Goal: Transaction & Acquisition: Purchase product/service

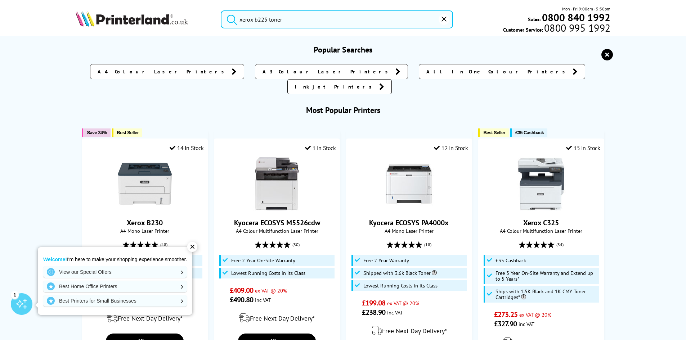
click at [302, 21] on input "xerox b225 toner" at bounding box center [337, 19] width 232 height 18
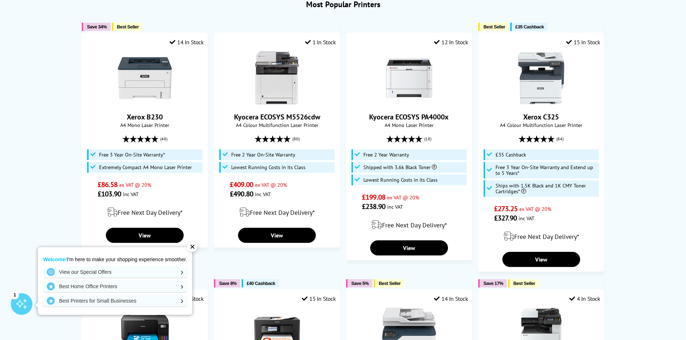
scroll to position [144, 0]
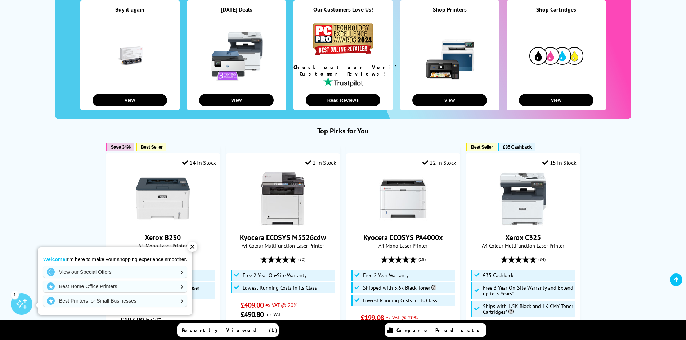
scroll to position [0, 0]
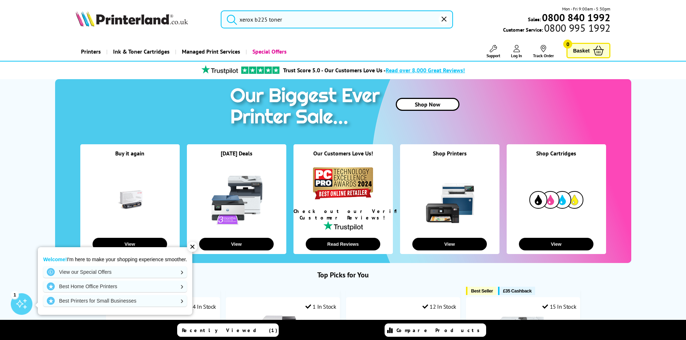
click at [196, 251] on div "✕" at bounding box center [192, 247] width 10 height 10
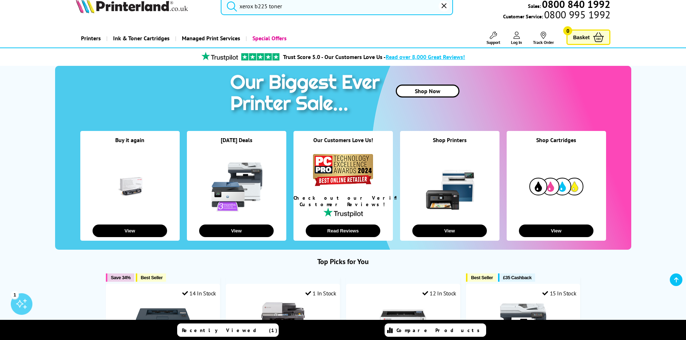
scroll to position [11, 0]
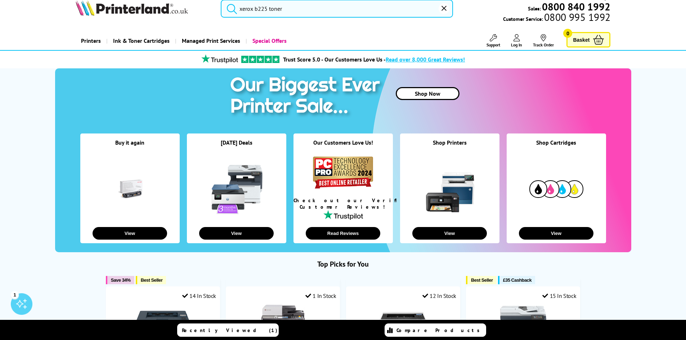
click at [301, 14] on input "xerox b225 toner" at bounding box center [337, 9] width 232 height 18
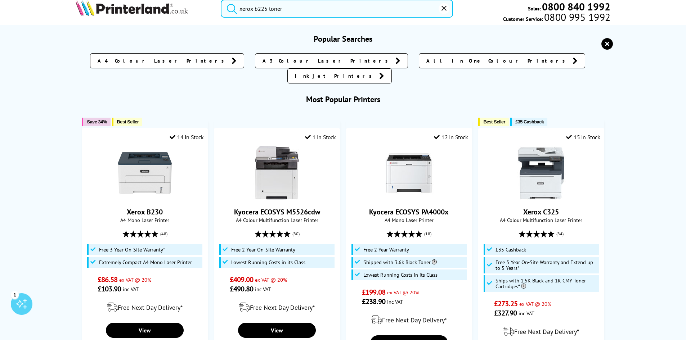
click at [221, 0] on button "submit" at bounding box center [230, 8] width 18 height 16
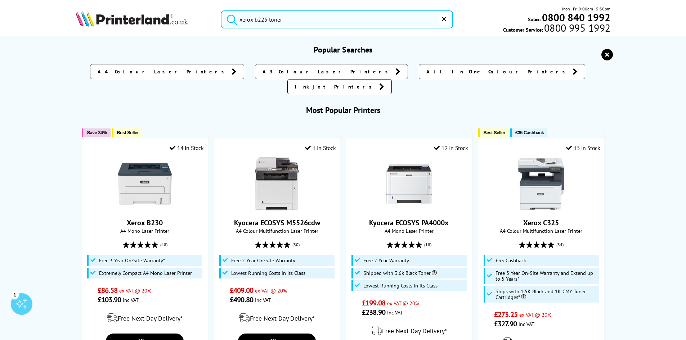
drag, startPoint x: 290, startPoint y: 5, endPoint x: 263, endPoint y: 5, distance: 26.7
click at [263, 5] on header "xerox b225 toner Mon - Fri 9:00am - 5:30pm Sales: 0800 840 1992 Customer Servic…" at bounding box center [343, 31] width 686 height 62
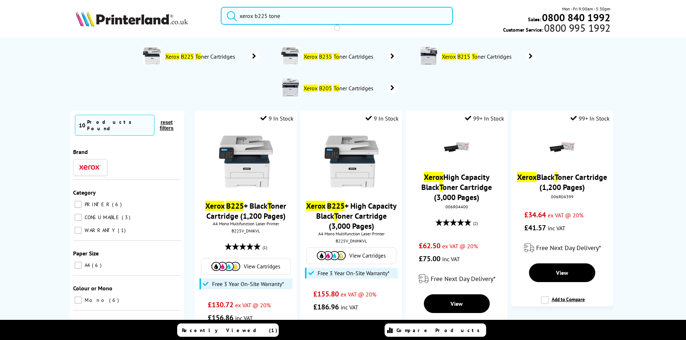
type input "xerox b225 toner"
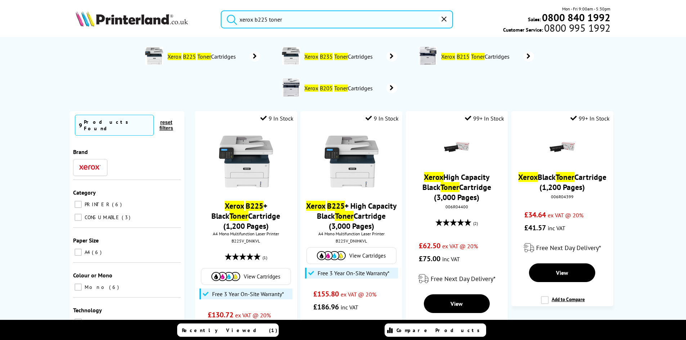
click at [221, 10] on button "submit" at bounding box center [230, 18] width 18 height 16
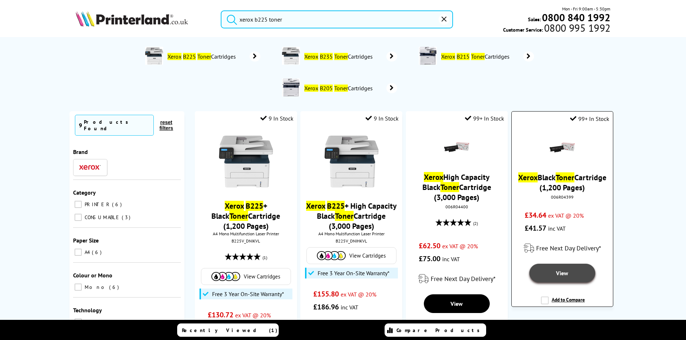
click at [563, 270] on span "View" at bounding box center [562, 273] width 12 height 7
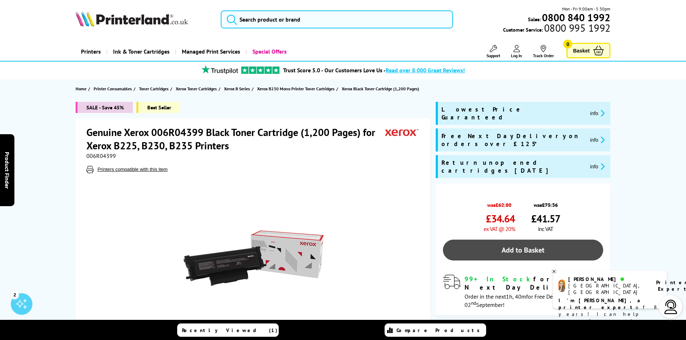
click at [567, 240] on link "Add to Basket" at bounding box center [523, 250] width 160 height 21
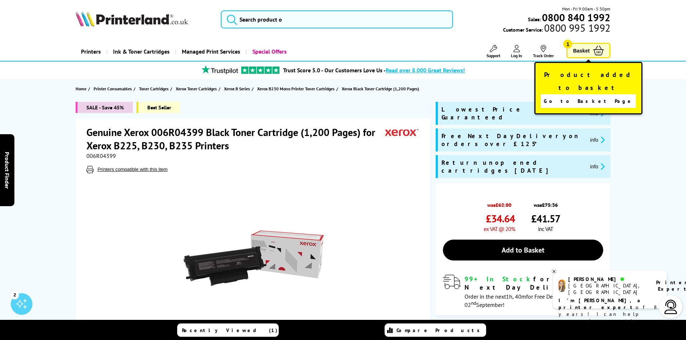
click at [581, 96] on span "Go to Basket Page" at bounding box center [589, 101] width 90 height 10
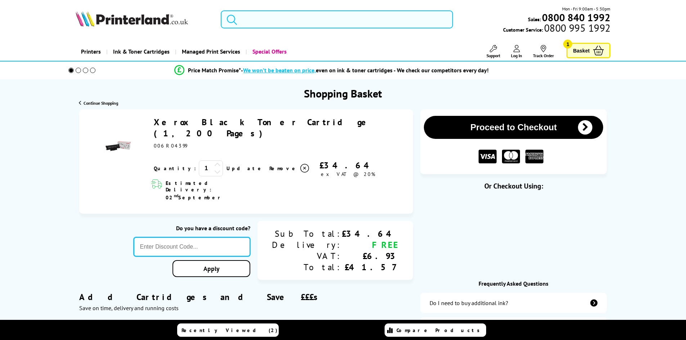
click at [246, 237] on input "text" at bounding box center [192, 246] width 117 height 19
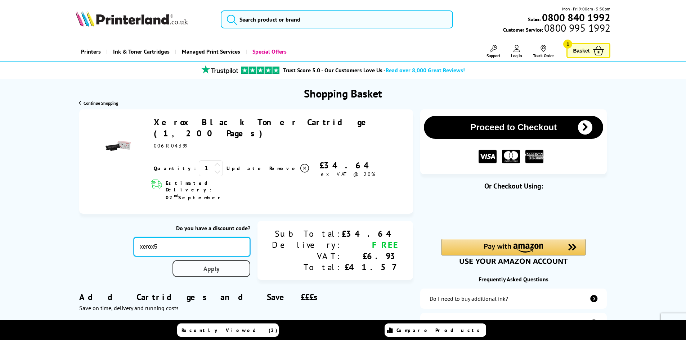
type input "xerox5"
click at [232, 249] on div "Proceed to Checkout Shopping Basket 1 Update +" at bounding box center [343, 299] width 686 height 380
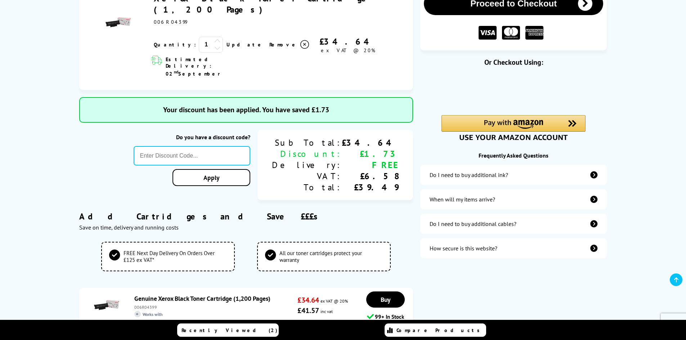
scroll to position [144, 0]
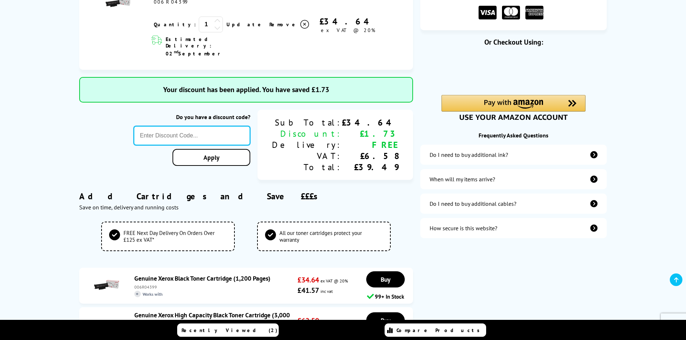
click at [235, 126] on input "text" at bounding box center [192, 135] width 117 height 19
type input "xerox10"
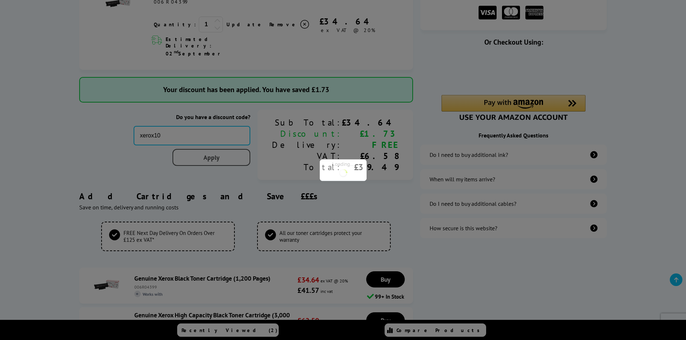
click at [232, 137] on div "Proceed to Checkout Shopping Basket ex VAT @ 20% 1 Update ex VAT @ 20%" at bounding box center [343, 177] width 686 height 424
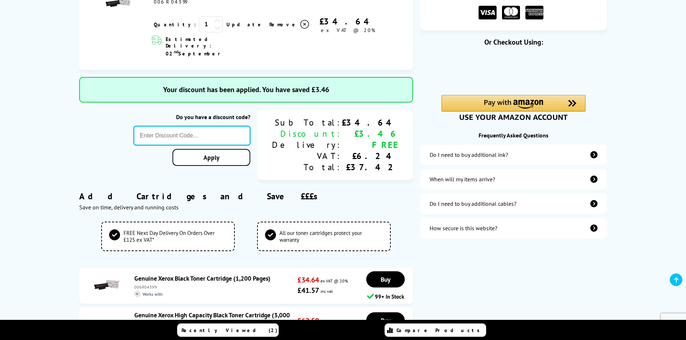
click at [237, 126] on input "text" at bounding box center [192, 135] width 117 height 19
type input "xerox15"
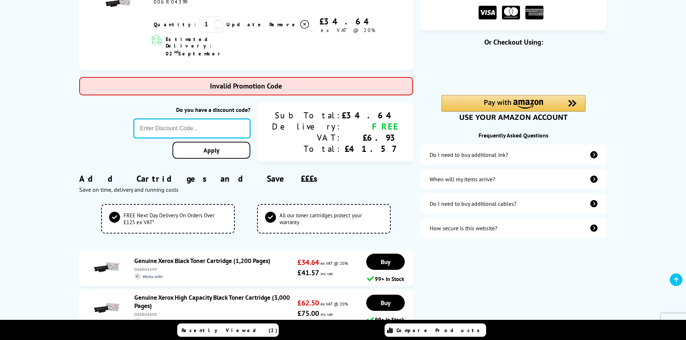
click at [233, 119] on input "text" at bounding box center [192, 128] width 117 height 19
type input "xerox15"
click at [226, 130] on div "Proceed to Checkout Shopping Basket ex VAT @ 20% 1 Update ex VAT @ 20%" at bounding box center [343, 168] width 686 height 406
click at [220, 119] on input "text" at bounding box center [192, 128] width 117 height 19
type input "xerox20"
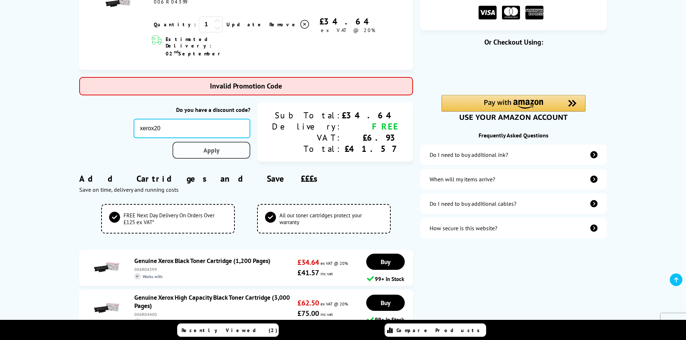
click at [230, 129] on div "Proceed to Checkout Shopping Basket ex VAT @ 20% 1 Update ex VAT @ 20%" at bounding box center [343, 168] width 686 height 406
click at [206, 119] on input "text" at bounding box center [192, 128] width 117 height 19
type input "xerox50"
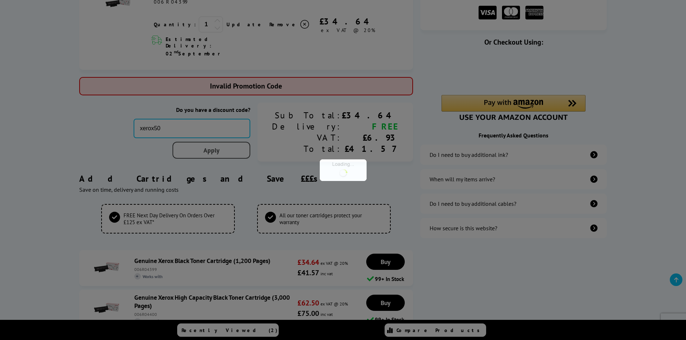
click at [222, 122] on div "Proceed to Checkout Shopping Basket ex VAT @ 20% 1 Update ex VAT @ 20%" at bounding box center [343, 168] width 686 height 406
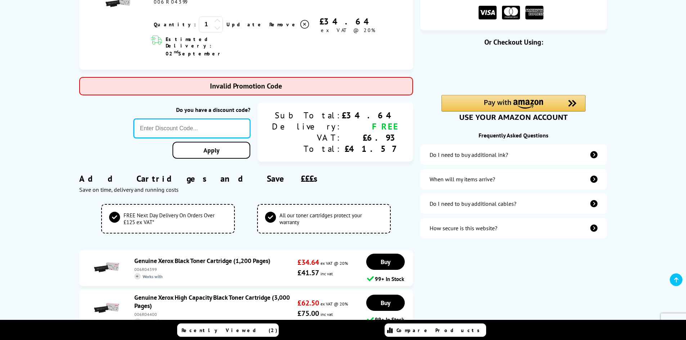
click at [216, 119] on input "text" at bounding box center [192, 128] width 117 height 19
type input "6"
type input "50xerox"
click at [229, 125] on div "Proceed to Checkout Shopping Basket ex VAT @ 20% 1 Update ex VAT @ 20%" at bounding box center [343, 168] width 686 height 406
click at [227, 119] on input "text" at bounding box center [192, 128] width 117 height 19
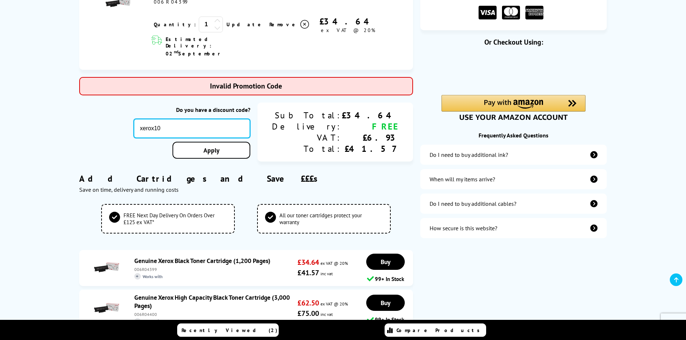
type input "xerox10"
drag, startPoint x: 226, startPoint y: 115, endPoint x: 228, endPoint y: 129, distance: 13.5
click at [227, 120] on div "Proceed to Checkout Shopping Basket ex VAT @ 20% 1 Update ex VAT @ 20%" at bounding box center [343, 168] width 686 height 406
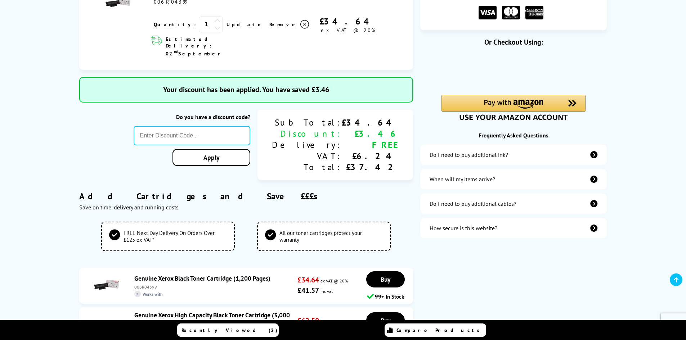
scroll to position [0, 0]
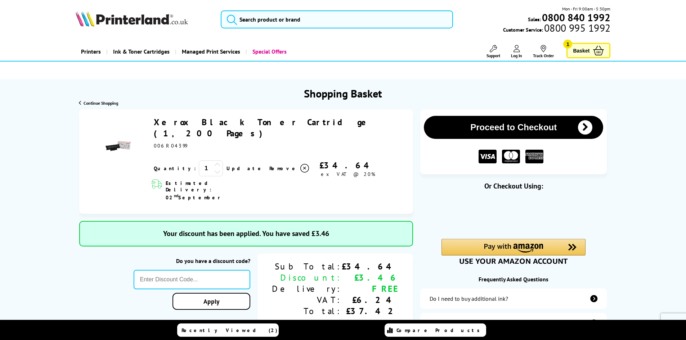
click at [497, 138] on button "Proceed to Checkout" at bounding box center [513, 127] width 179 height 23
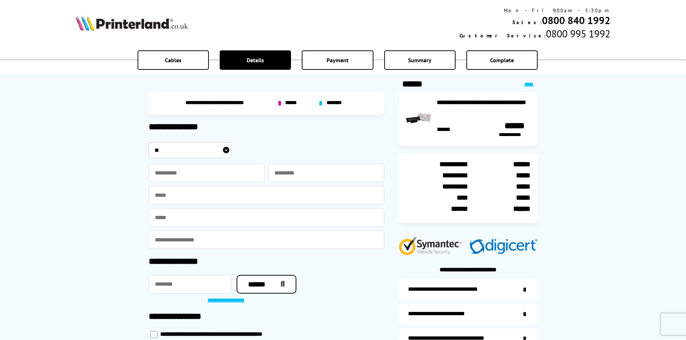
click at [203, 147] on select "** *** **** **" at bounding box center [190, 150] width 83 height 16
click at [149, 142] on select "** *** **** **" at bounding box center [190, 150] width 83 height 16
click at [200, 170] on input "text" at bounding box center [207, 173] width 116 height 18
type input "******"
type input "*********"
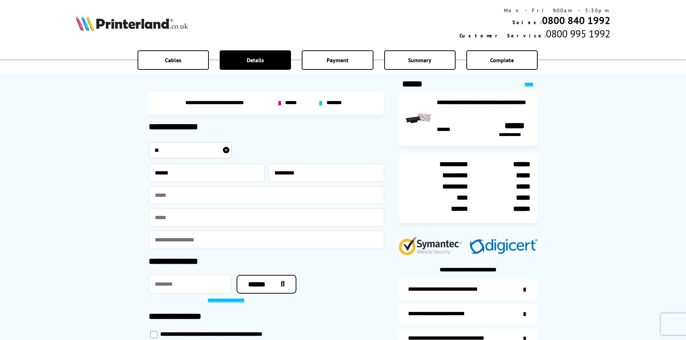
type input "**********"
type input "*******"
drag, startPoint x: 234, startPoint y: 219, endPoint x: 143, endPoint y: 219, distance: 90.8
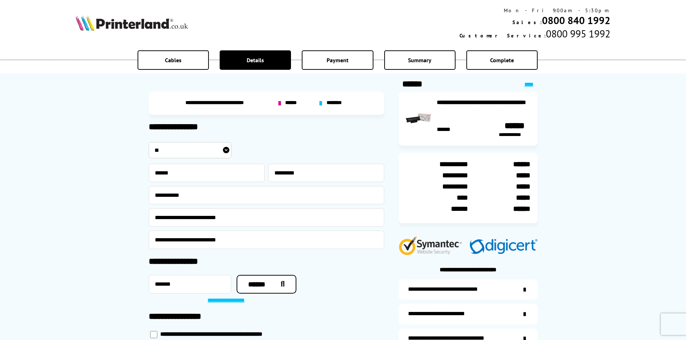
click at [143, 219] on div "**********" at bounding box center [343, 194] width 686 height 389
click at [334, 228] on div "**********" at bounding box center [267, 194] width 236 height 109
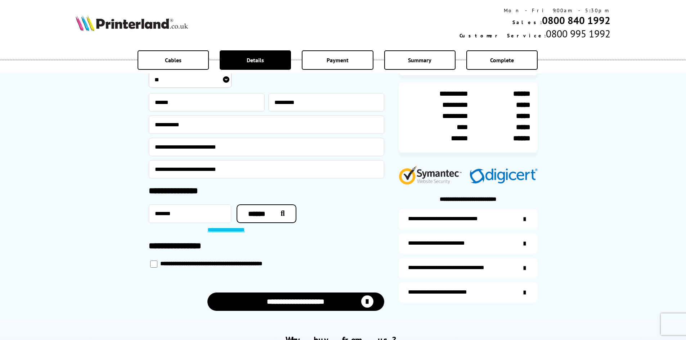
scroll to position [72, 0]
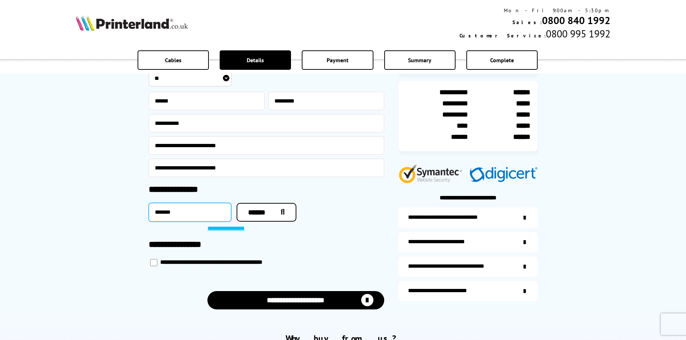
drag, startPoint x: 186, startPoint y: 216, endPoint x: 129, endPoint y: 215, distance: 57.3
click at [129, 215] on div "**********" at bounding box center [343, 122] width 686 height 389
click at [404, 272] on div "**********" at bounding box center [468, 267] width 139 height 20
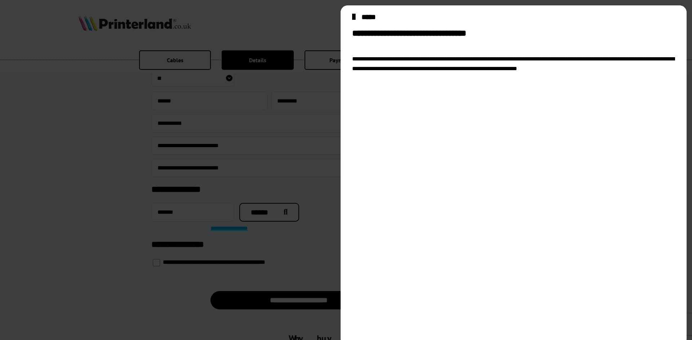
click at [277, 205] on div at bounding box center [346, 170] width 692 height 340
click at [353, 17] on icon "close modal" at bounding box center [353, 17] width 3 height 12
